Goal: Task Accomplishment & Management: Complete application form

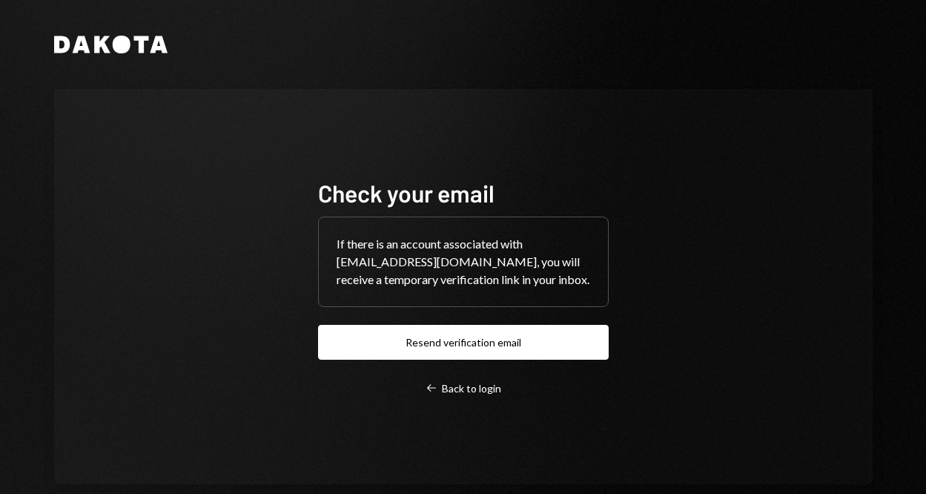
click at [462, 325] on button "Resend verification email" at bounding box center [463, 342] width 291 height 35
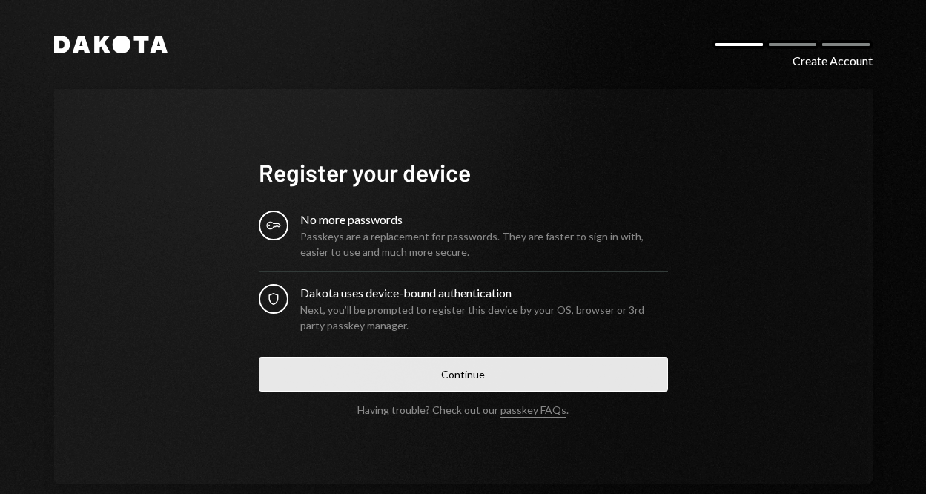
click at [510, 367] on button "Continue" at bounding box center [463, 373] width 409 height 35
click at [412, 383] on button "Continue" at bounding box center [463, 373] width 409 height 35
